Goal: Task Accomplishment & Management: Complete application form

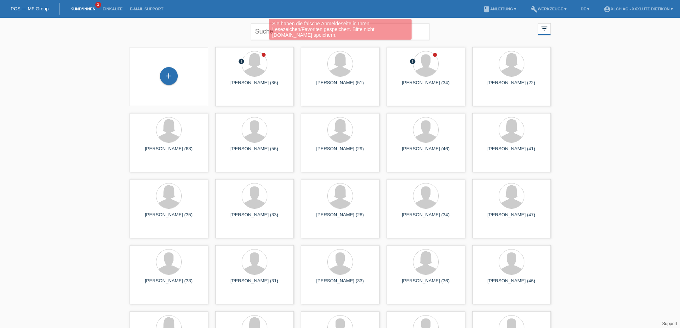
click at [184, 75] on div "+" at bounding box center [168, 76] width 67 height 19
click at [174, 76] on div "+" at bounding box center [169, 76] width 18 height 18
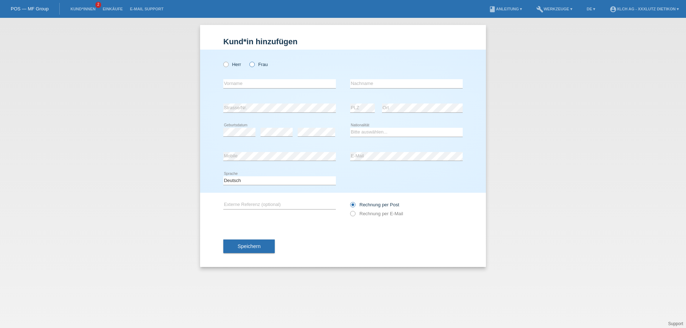
click at [248, 61] on icon at bounding box center [248, 61] width 0 height 0
click at [251, 63] on input "Frau" at bounding box center [251, 64] width 5 height 5
radio input "true"
click at [256, 84] on input "text" at bounding box center [279, 83] width 113 height 9
type input "[PERSON_NAME]"
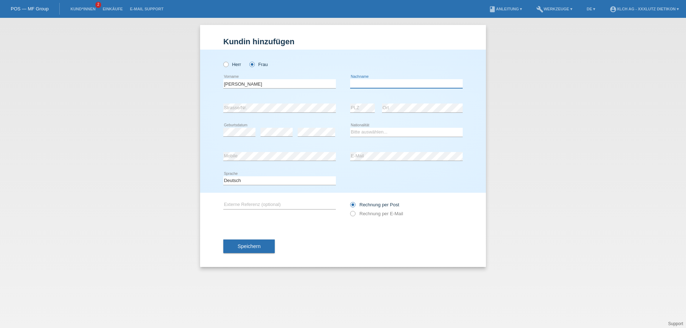
click at [358, 84] on input "text" at bounding box center [406, 83] width 113 height 9
type input "Marbet"
click at [367, 134] on select "Bitte auswählen... Schweiz Deutschland Liechtenstein Österreich ------------ Af…" at bounding box center [406, 132] width 113 height 9
select select "CH"
click at [350, 128] on select "Bitte auswählen... Schweiz Deutschland Liechtenstein Österreich ------------ Af…" at bounding box center [406, 132] width 113 height 9
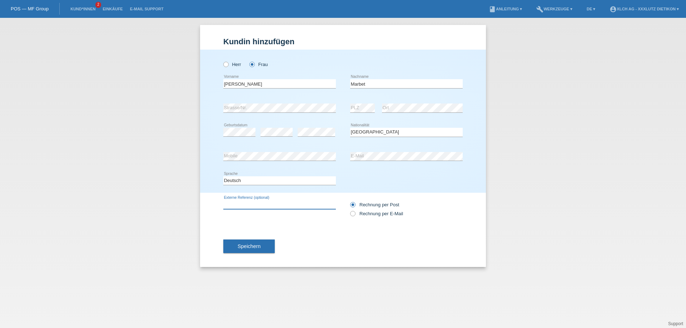
click at [315, 203] on input "text" at bounding box center [279, 204] width 113 height 9
click at [349, 210] on icon at bounding box center [349, 210] width 0 height 0
click at [353, 214] on input "Rechnung per E-Mail" at bounding box center [352, 215] width 5 height 9
radio input "true"
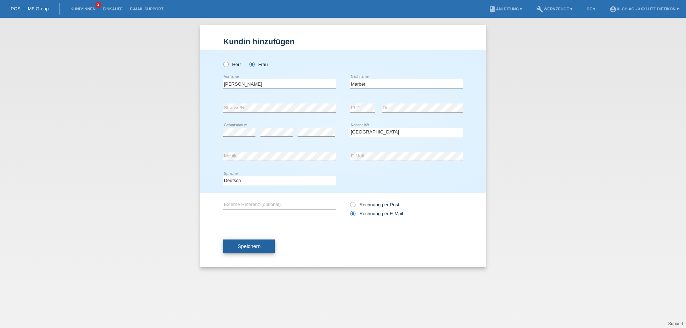
click at [260, 246] on button "Speichern" at bounding box center [248, 247] width 51 height 14
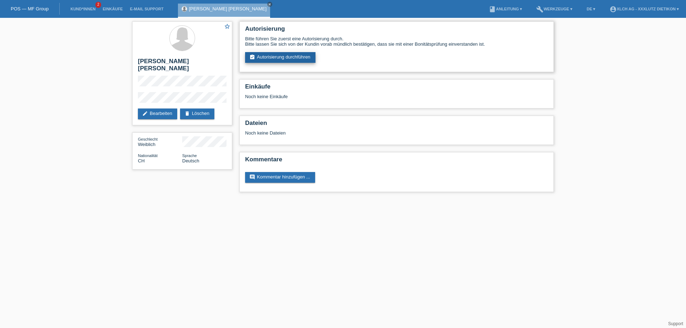
click at [296, 56] on link "assignment_turned_in Autorisierung durchführen" at bounding box center [280, 57] width 70 height 11
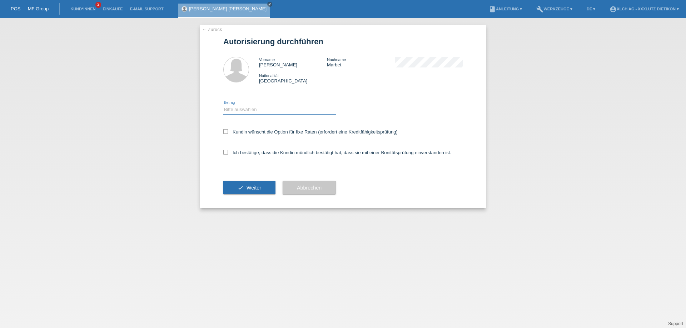
click at [251, 110] on select "Bitte auswählen CHF 1.00 - CHF 499.00 CHF 500.00 - CHF 1'999.00 CHF 2'000.00 - …" at bounding box center [279, 109] width 113 height 9
select select "3"
click at [223, 105] on select "Bitte auswählen CHF 1.00 - CHF 499.00 CHF 500.00 - CHF 1'999.00 CHF 2'000.00 - …" at bounding box center [279, 109] width 113 height 9
click at [225, 152] on icon at bounding box center [225, 152] width 5 height 5
click at [225, 152] on input "Ich bestätige, dass die Kundin mündlich bestätigt hat, dass sie mit einer Bonit…" at bounding box center [225, 152] width 5 height 5
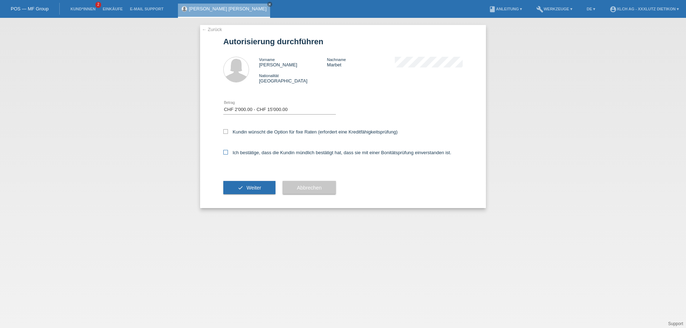
checkbox input "true"
click at [244, 188] on button "check Weiter" at bounding box center [249, 188] width 52 height 14
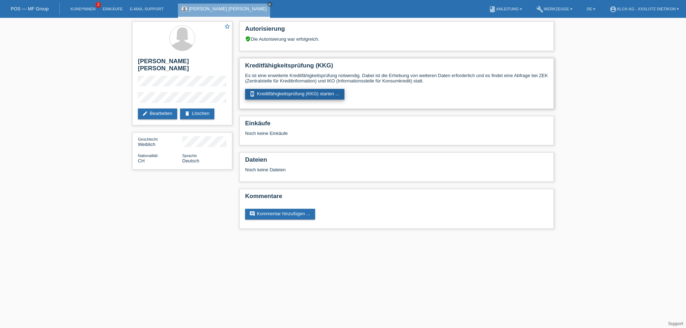
click at [293, 94] on link "perm_device_information Kreditfähigkeitsprüfung (KKG) starten ..." at bounding box center [294, 94] width 99 height 11
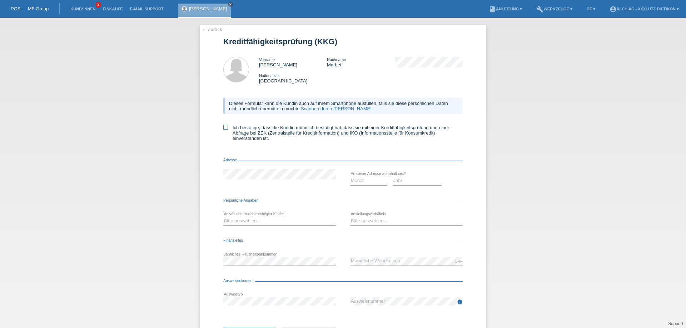
click at [223, 129] on icon at bounding box center [225, 127] width 5 height 5
click at [223, 129] on input "Ich bestätige, dass die Kundin mündlich bestätigt hat, dass sie mit einer Kredi…" at bounding box center [225, 127] width 5 height 5
checkbox input "true"
click at [359, 180] on select "Monat 01 02 03 04 05 06 07 08 09 10" at bounding box center [368, 180] width 37 height 9
click at [350, 176] on select "Monat 01 02 03 04 05 06 07 08 09 10" at bounding box center [368, 180] width 37 height 9
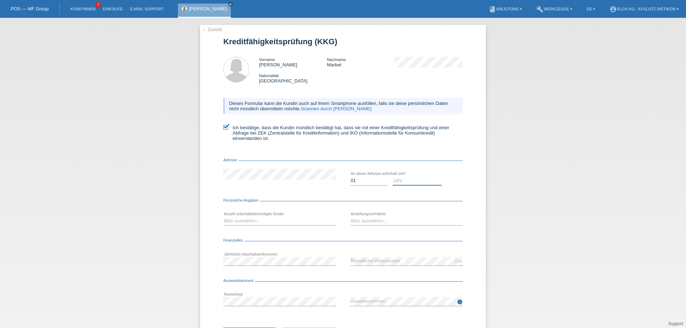
click at [393, 181] on select "Jahr 2025 2024 2023 2022 2021 2020 2019 2018 2017 2016 2015 2014 2013 2012 2011…" at bounding box center [417, 180] width 49 height 9
click at [350, 179] on select "Monat 01 02 03 04 05 06 07 08 09 10" at bounding box center [368, 180] width 37 height 9
select select "05"
click at [350, 176] on select "Monat 01 02 03 04 05 06 07 08 09 10" at bounding box center [368, 180] width 37 height 9
click at [402, 181] on select "Jahr 2025 2024 2023 2022 2021 2020 2019 2018 2017 2016 2015 2014 2013 2012 2011…" at bounding box center [417, 180] width 49 height 9
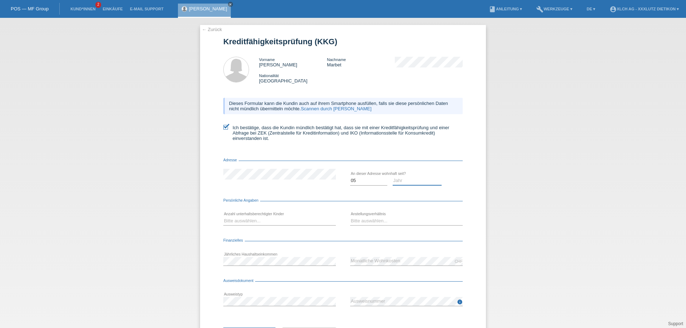
select select "2021"
click at [393, 176] on select "Jahr 2025 2024 2023 2022 2021 2020 2019 2018 2017 2016 2015 2014 2013 2012 2011…" at bounding box center [417, 180] width 49 height 9
click at [265, 221] on select "Bitte auswählen... 0 1 2 3 4 5 6 7 8 9" at bounding box center [279, 221] width 113 height 9
select select "2"
click at [223, 217] on select "Bitte auswählen... 0 1 2 3 4 5 6 7 8 9" at bounding box center [279, 221] width 113 height 9
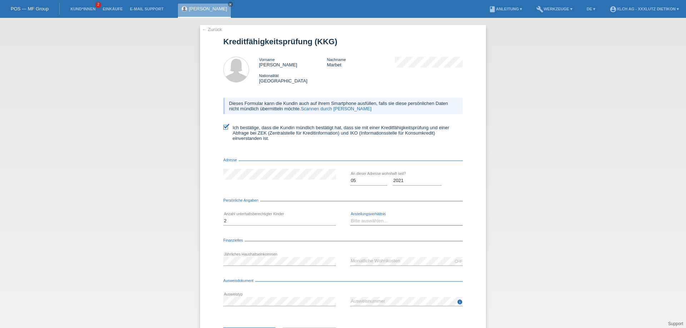
click at [360, 219] on select "Bitte auswählen... Unbefristet Befristet Lehrling/Student Pensioniert Nicht arb…" at bounding box center [406, 221] width 113 height 9
select select "UNLIMITED"
click at [350, 217] on select "Bitte auswählen... Unbefristet Befristet Lehrling/Student Pensioniert Nicht arb…" at bounding box center [406, 221] width 113 height 9
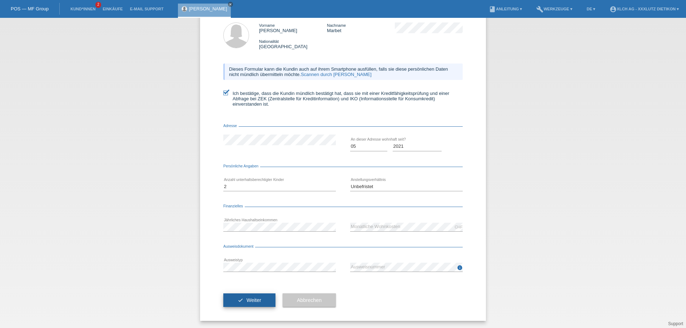
click at [259, 298] on button "check Weiter" at bounding box center [249, 301] width 52 height 14
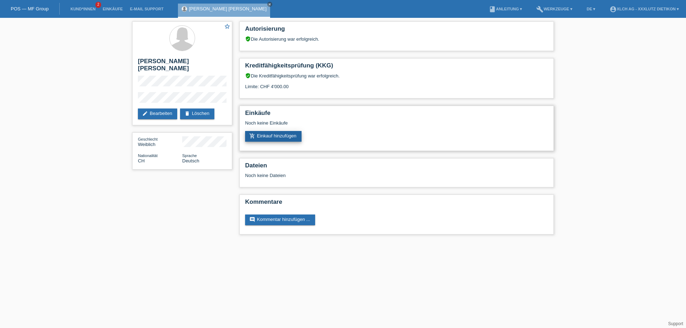
click at [270, 140] on link "add_shopping_cart Einkauf hinzufügen" at bounding box center [273, 136] width 56 height 11
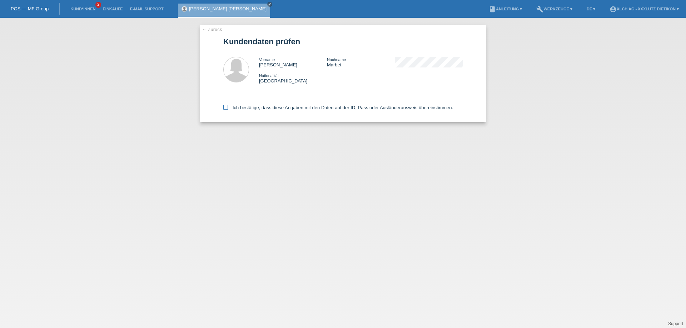
click at [248, 107] on label "Ich bestätige, dass diese Angaben mit den Daten auf der ID, Pass oder Ausländer…" at bounding box center [338, 107] width 230 height 5
click at [228, 107] on input "Ich bestätige, dass diese Angaben mit den Daten auf der ID, Pass oder Ausländer…" at bounding box center [225, 107] width 5 height 5
checkbox input "true"
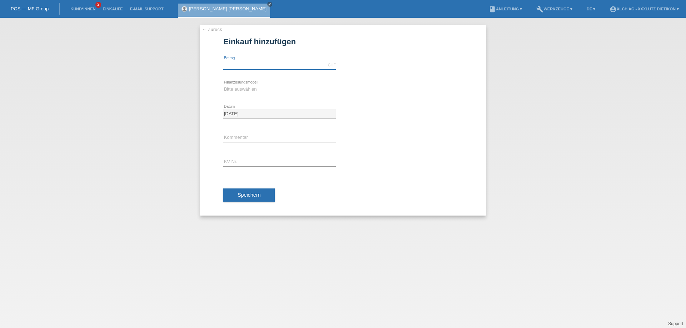
click at [250, 64] on input "text" at bounding box center [279, 65] width 113 height 9
type input "3940.00"
click at [249, 86] on select "Bitte auswählen Kauf auf Rechnung mit Teilzahlungsoption Fixe Raten - Zinsübern…" at bounding box center [279, 89] width 113 height 9
select select "109"
click at [223, 85] on select "Bitte auswählen Kauf auf Rechnung mit Teilzahlungsoption Fixe Raten - Zinsübern…" at bounding box center [279, 89] width 113 height 9
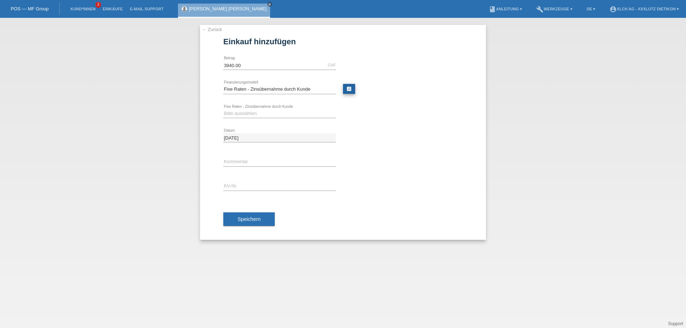
click at [346, 91] on link "calculate" at bounding box center [349, 89] width 12 height 10
type input "3940.00"
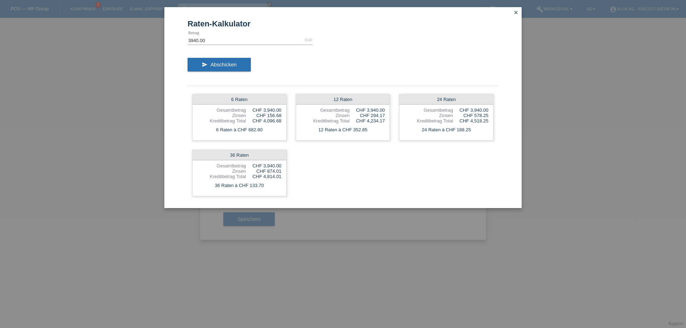
click at [516, 13] on icon "close" at bounding box center [516, 13] width 6 height 6
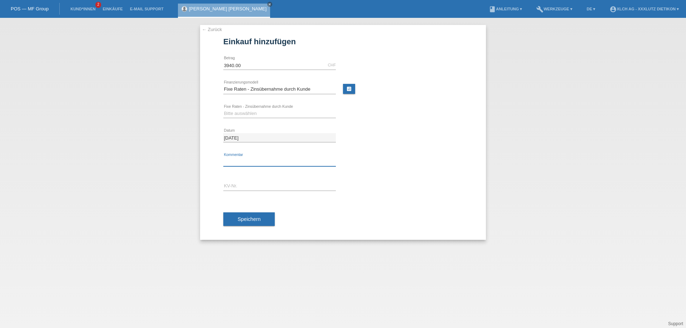
click at [260, 161] on input "text" at bounding box center [279, 162] width 113 height 9
click at [256, 114] on select "Bitte auswählen 6 Raten 12 Raten 24 Raten 36 Raten" at bounding box center [279, 113] width 113 height 9
select select "313"
click at [223, 109] on select "Bitte auswählen 6 Raten 12 Raten 24 Raten 36 Raten" at bounding box center [279, 113] width 113 height 9
click at [250, 159] on input "text" at bounding box center [279, 162] width 113 height 9
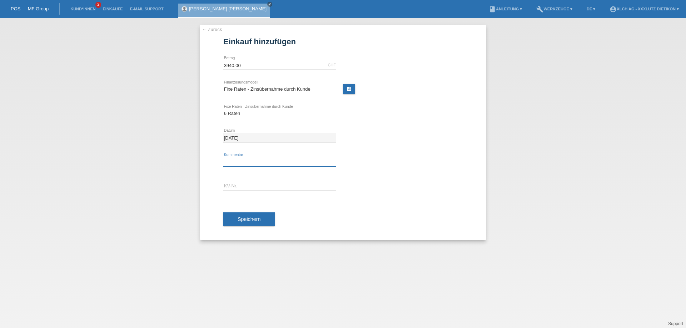
type input "2KK3"
click at [264, 186] on input "text" at bounding box center [279, 186] width 113 height 9
type input "1PP7FE"
click at [260, 220] on button "Speichern" at bounding box center [248, 220] width 51 height 14
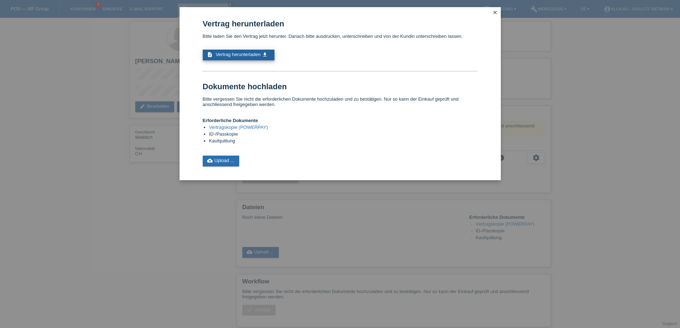
click at [233, 54] on span "Vertrag herunterladen" at bounding box center [238, 54] width 45 height 5
click at [229, 159] on link "cloud_upload Upload ..." at bounding box center [221, 161] width 37 height 11
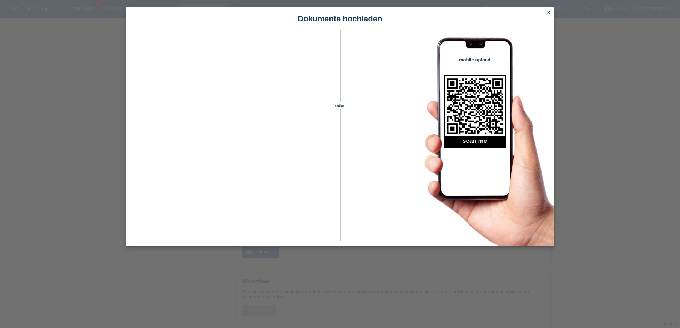
drag, startPoint x: 549, startPoint y: 11, endPoint x: 545, endPoint y: 9, distance: 3.8
click at [548, 11] on icon "close" at bounding box center [549, 13] width 6 height 6
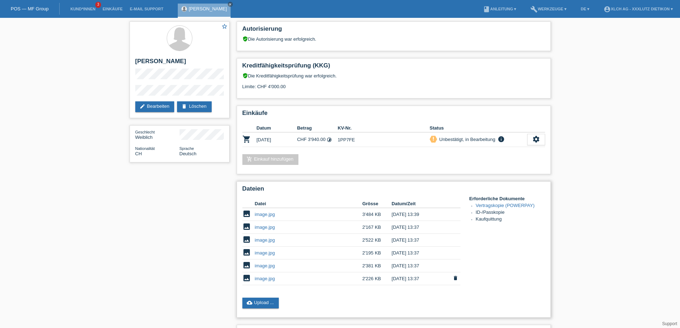
click at [272, 280] on link "image.jpg" at bounding box center [265, 278] width 20 height 5
click at [261, 265] on link "image.jpg" at bounding box center [265, 265] width 20 height 5
click at [264, 252] on link "image.jpg" at bounding box center [265, 252] width 20 height 5
click at [266, 240] on link "image.jpg" at bounding box center [265, 240] width 20 height 5
click at [261, 228] on link "image.jpg" at bounding box center [265, 227] width 20 height 5
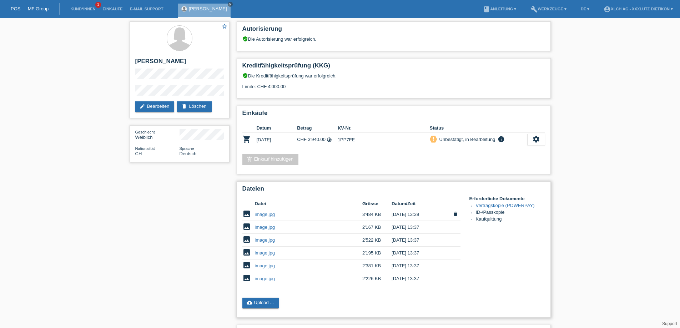
click at [266, 213] on link "image.jpg" at bounding box center [265, 214] width 20 height 5
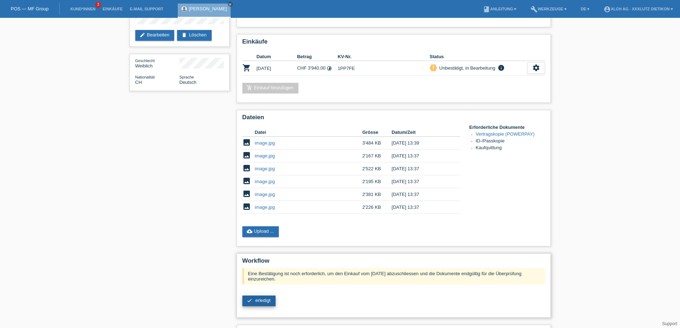
click at [263, 303] on span "erledigt" at bounding box center [262, 300] width 15 height 5
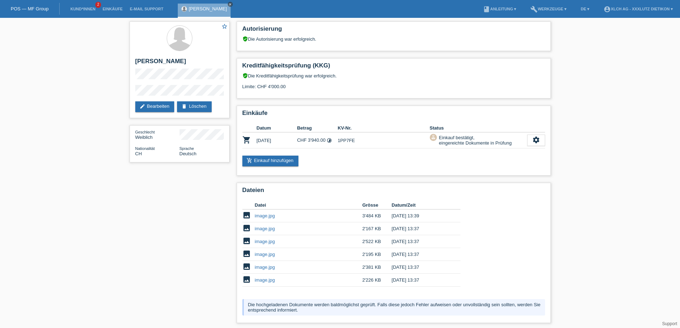
click at [232, 3] on icon "close" at bounding box center [231, 5] width 4 height 4
click at [79, 10] on link "Kund*innen" at bounding box center [83, 9] width 32 height 4
